Goal: Navigation & Orientation: Find specific page/section

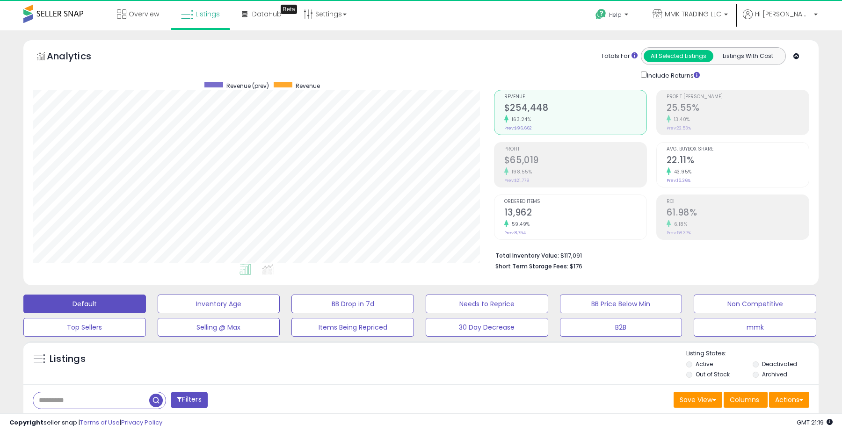
scroll to position [192, 461]
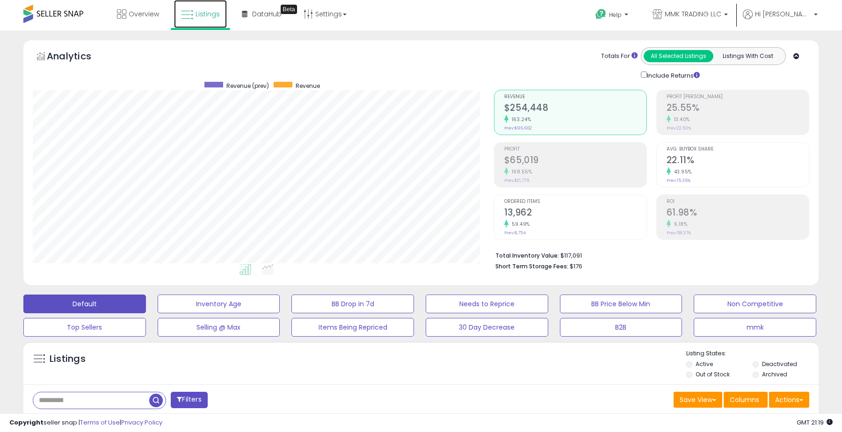
click at [204, 17] on span "Listings" at bounding box center [207, 13] width 24 height 9
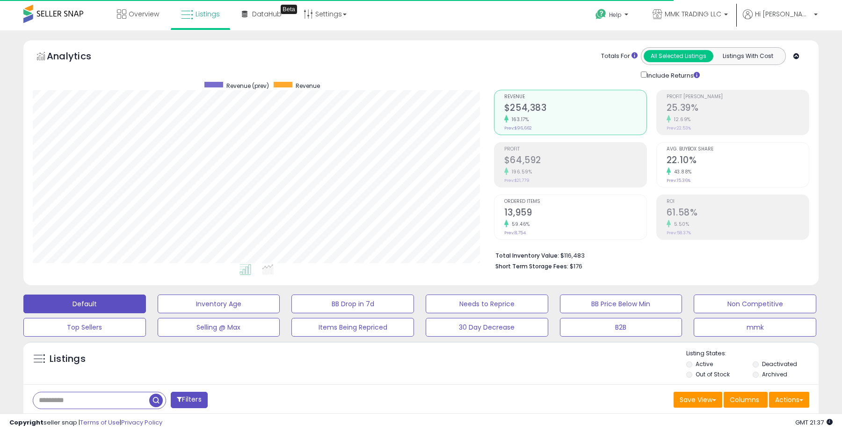
scroll to position [192, 461]
click at [209, 15] on span "Listings" at bounding box center [207, 13] width 24 height 9
